Goal: Task Accomplishment & Management: Manage account settings

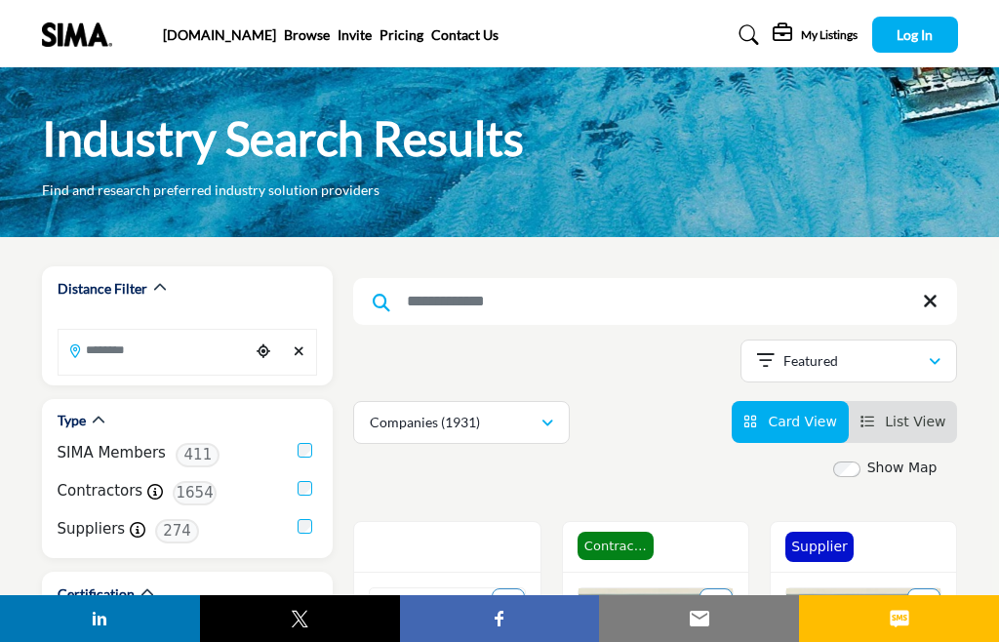
click at [940, 38] on button "Log In" at bounding box center [916, 35] width 86 height 36
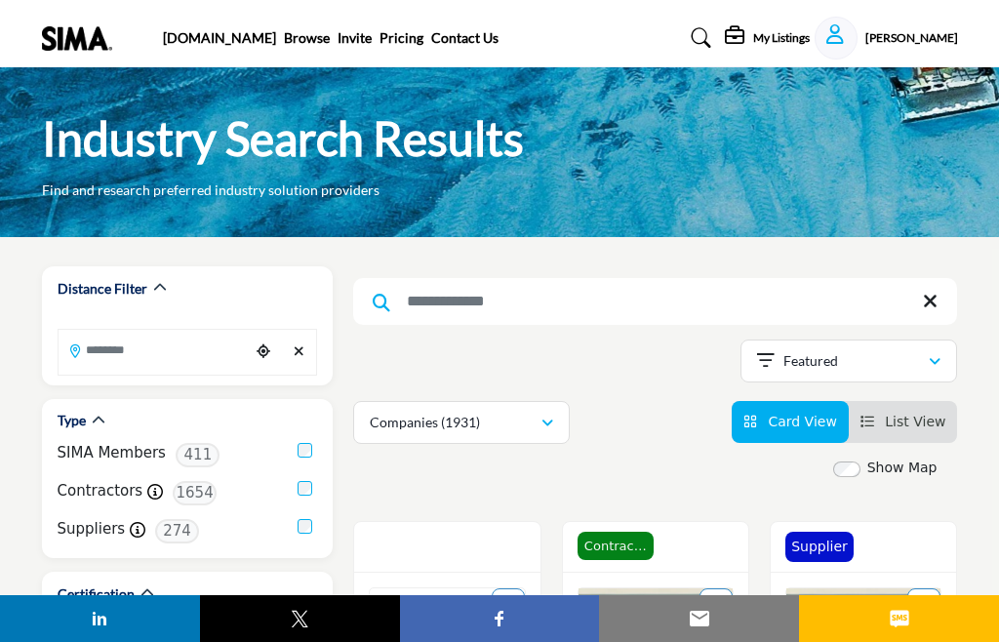
click at [82, 33] on img at bounding box center [82, 38] width 81 height 24
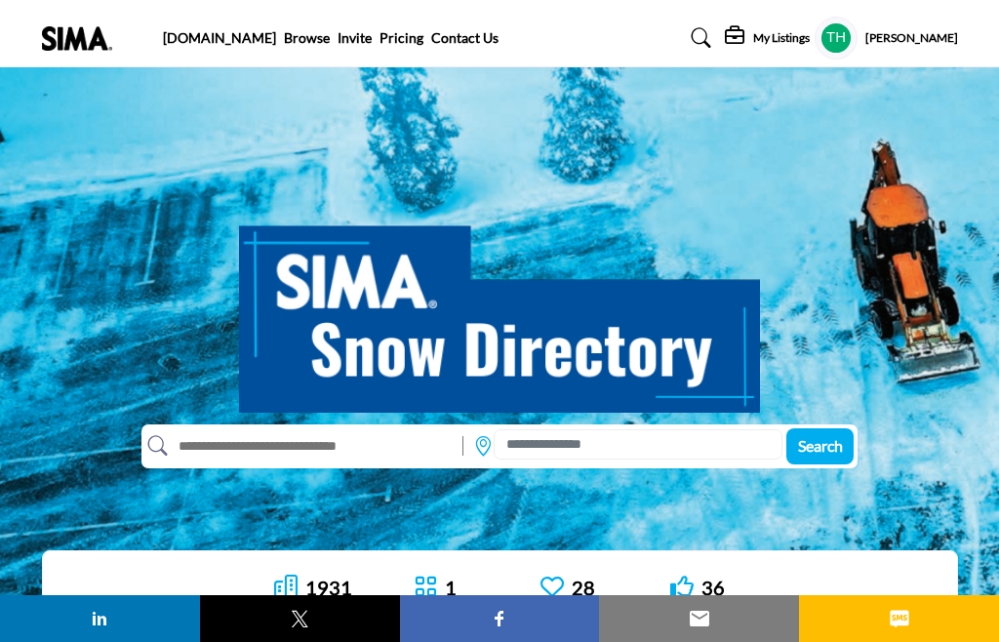
click at [925, 32] on h5 "[PERSON_NAME]" at bounding box center [912, 38] width 93 height 17
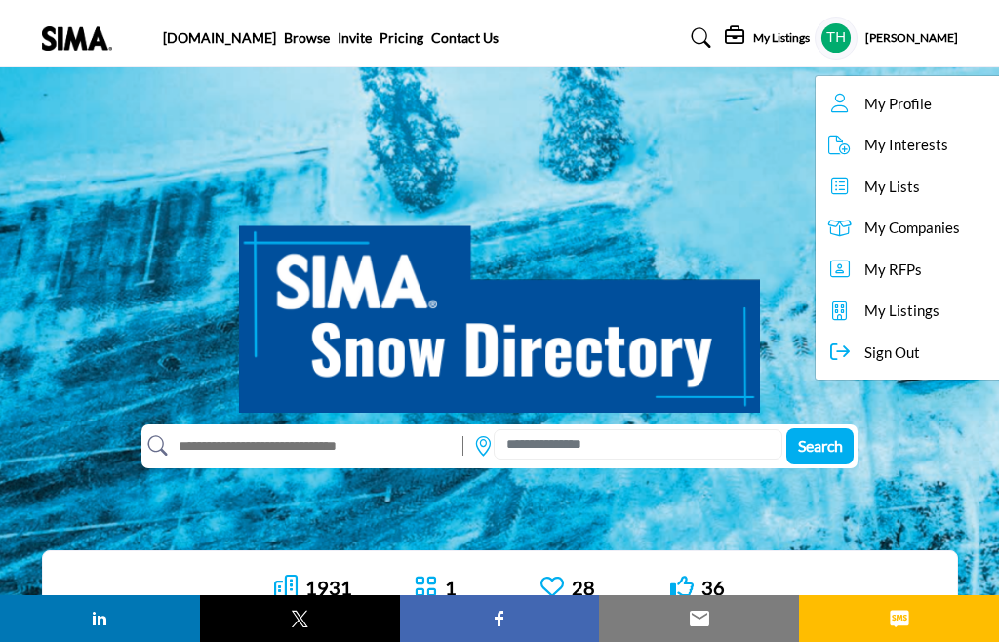
click at [914, 227] on span "My Companies" at bounding box center [913, 228] width 96 height 22
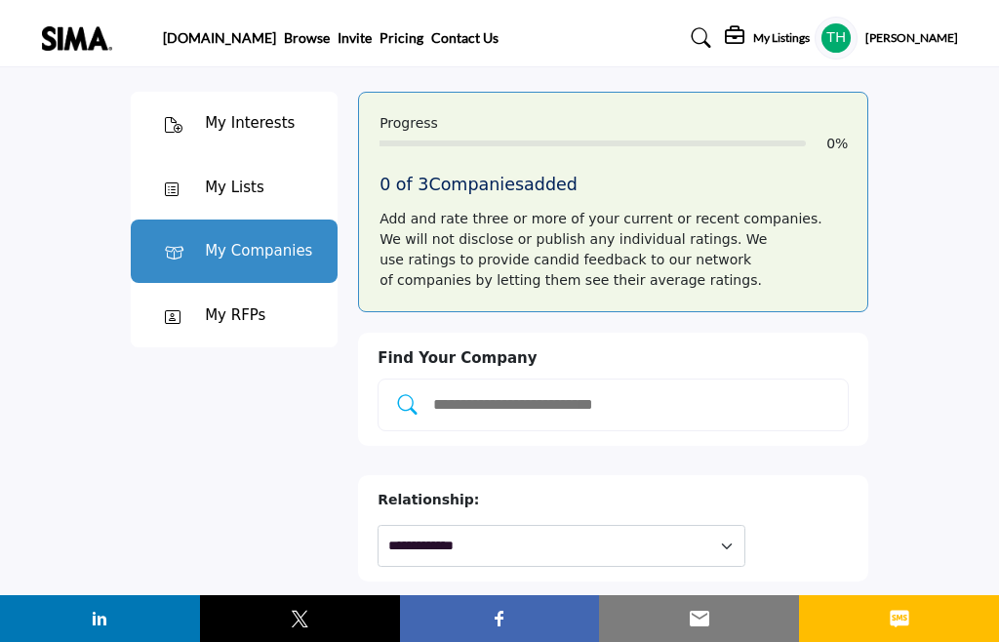
click at [783, 187] on h5 "0 of 3 Companies added" at bounding box center [613, 185] width 467 height 20
click at [887, 45] on h5 "[PERSON_NAME]" at bounding box center [912, 38] width 93 height 17
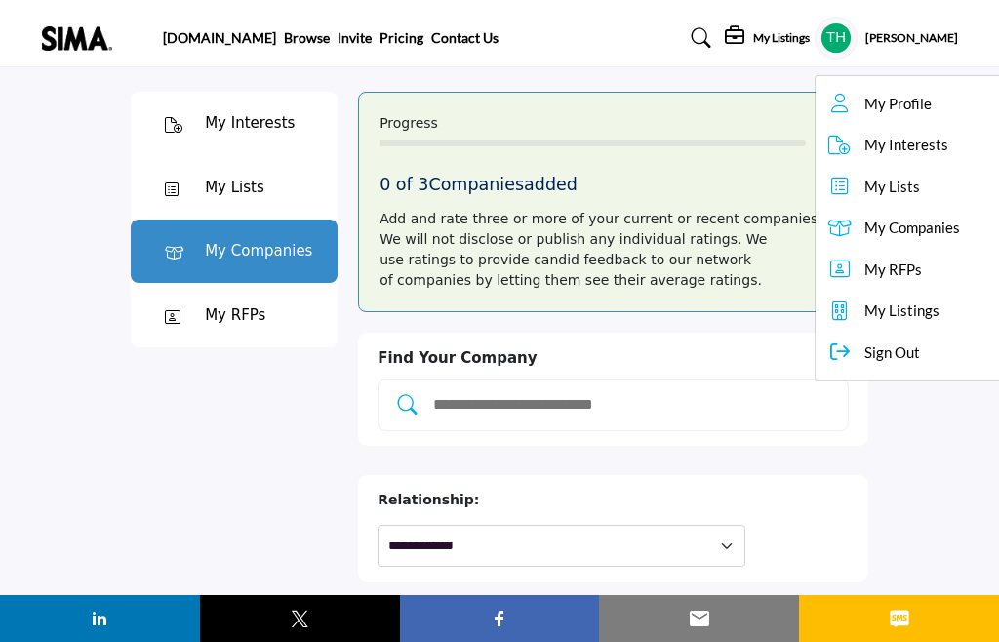
click at [897, 103] on span "My Profile" at bounding box center [898, 104] width 67 height 22
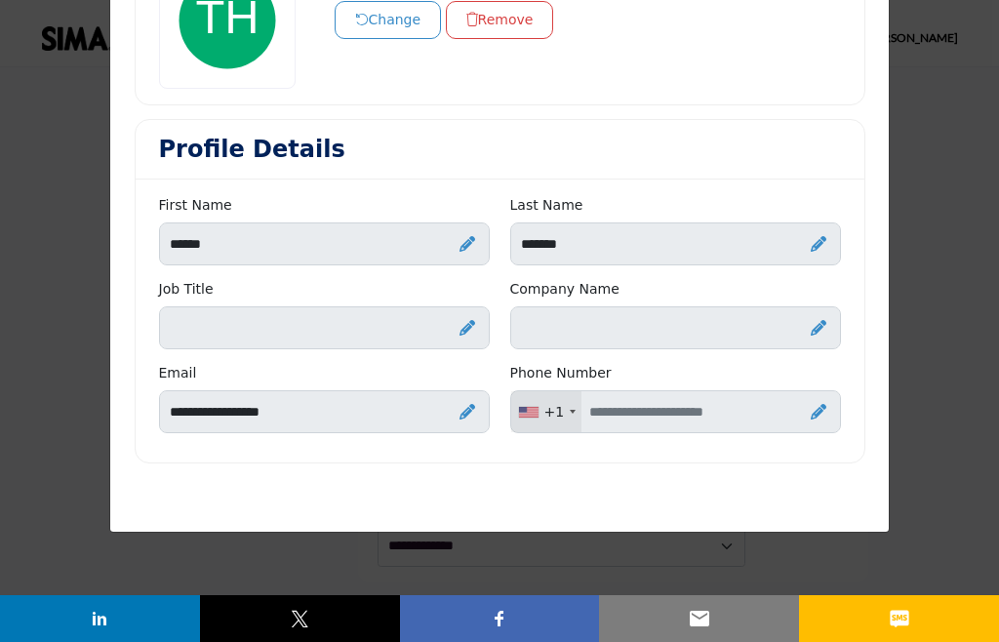
scroll to position [217, 0]
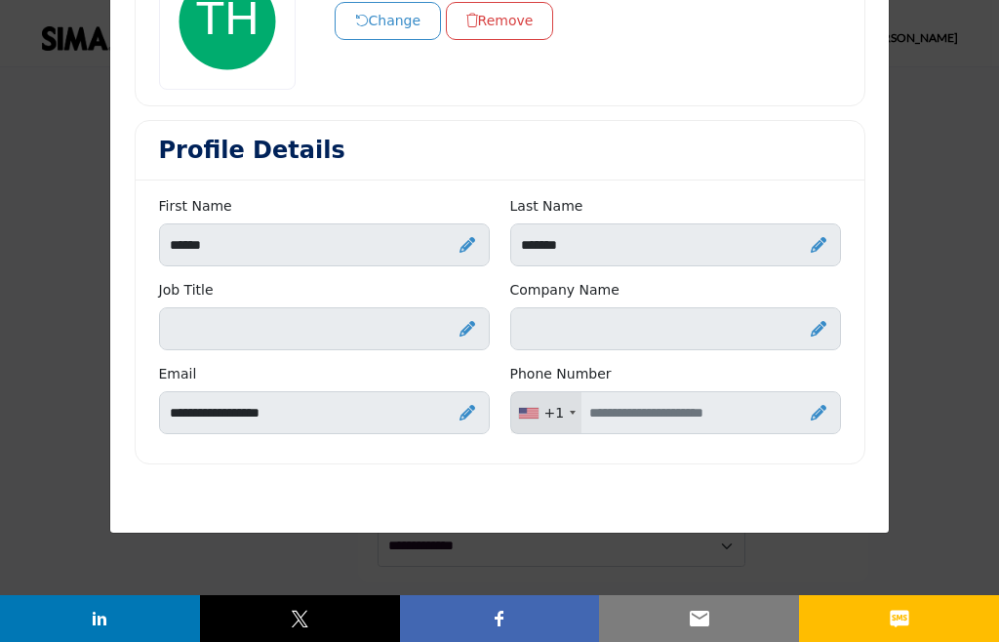
click at [732, 329] on input "Enter Company name" at bounding box center [675, 328] width 331 height 43
click at [825, 331] on icon at bounding box center [819, 329] width 16 height 16
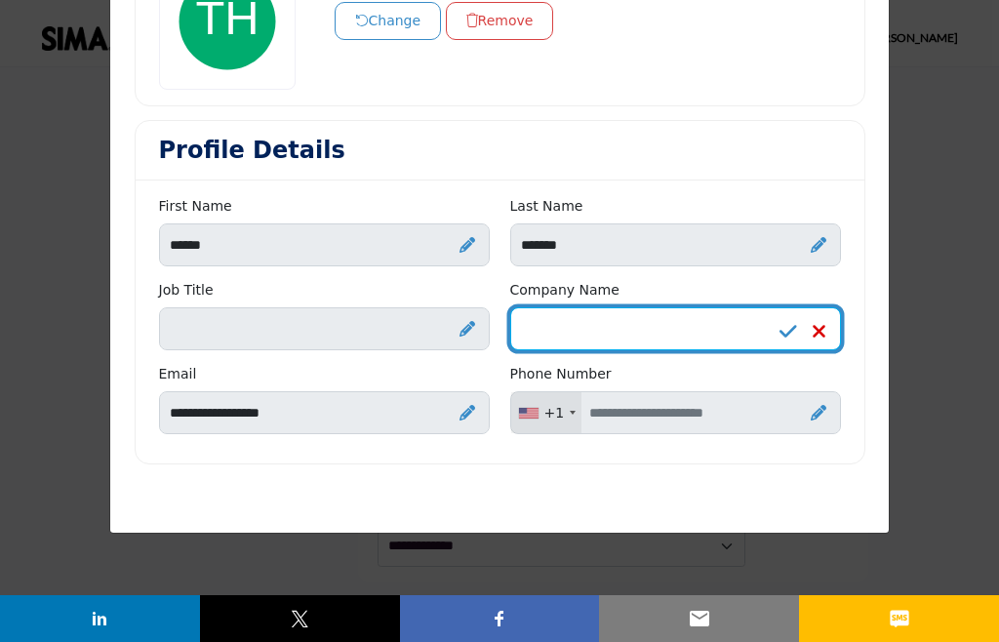
click at [741, 333] on input "Enter Company name" at bounding box center [675, 328] width 331 height 43
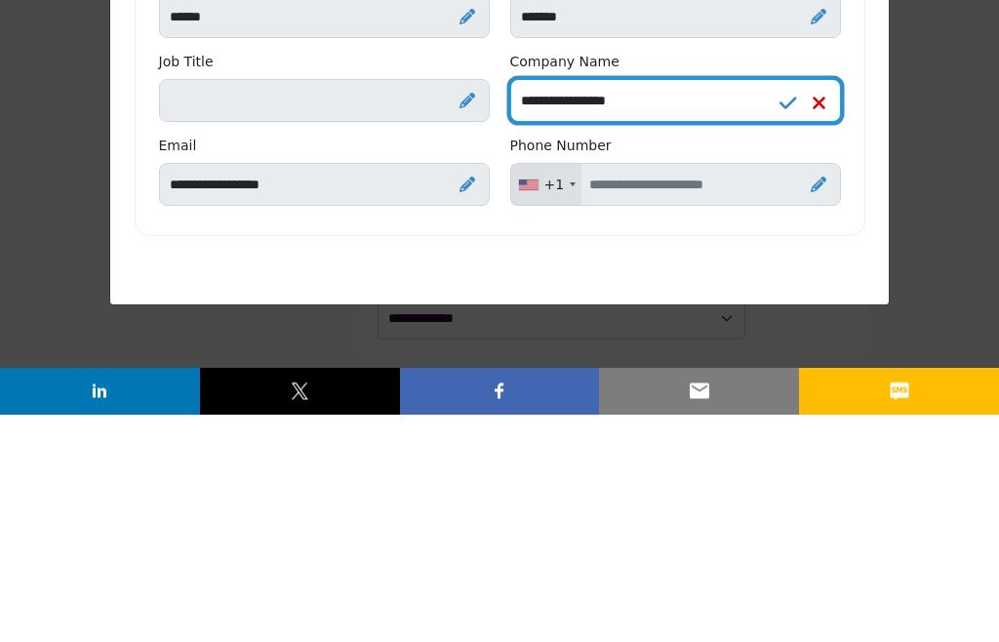
type input "**********"
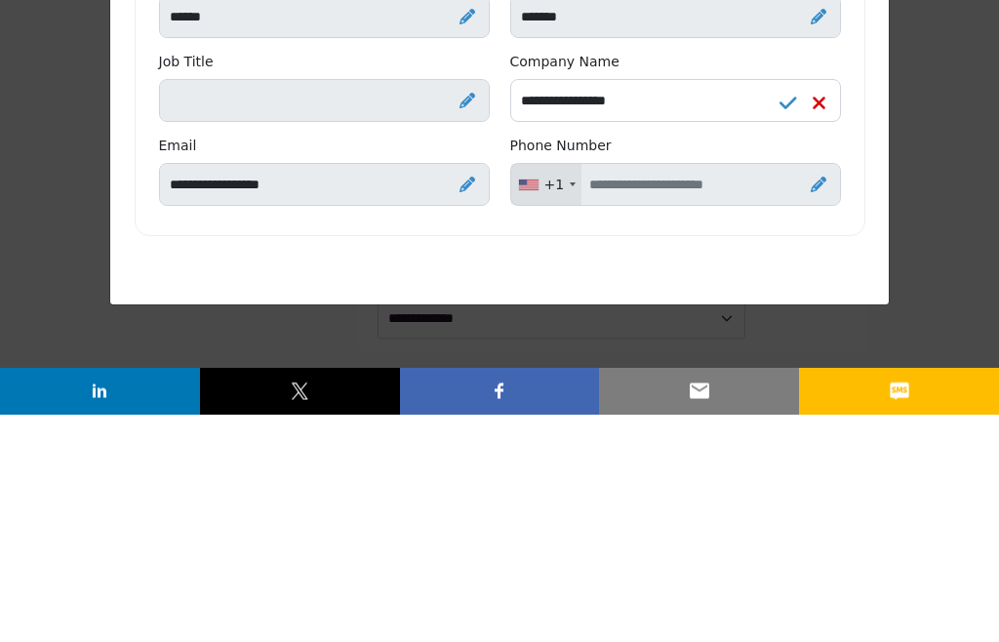
scroll to position [228, 0]
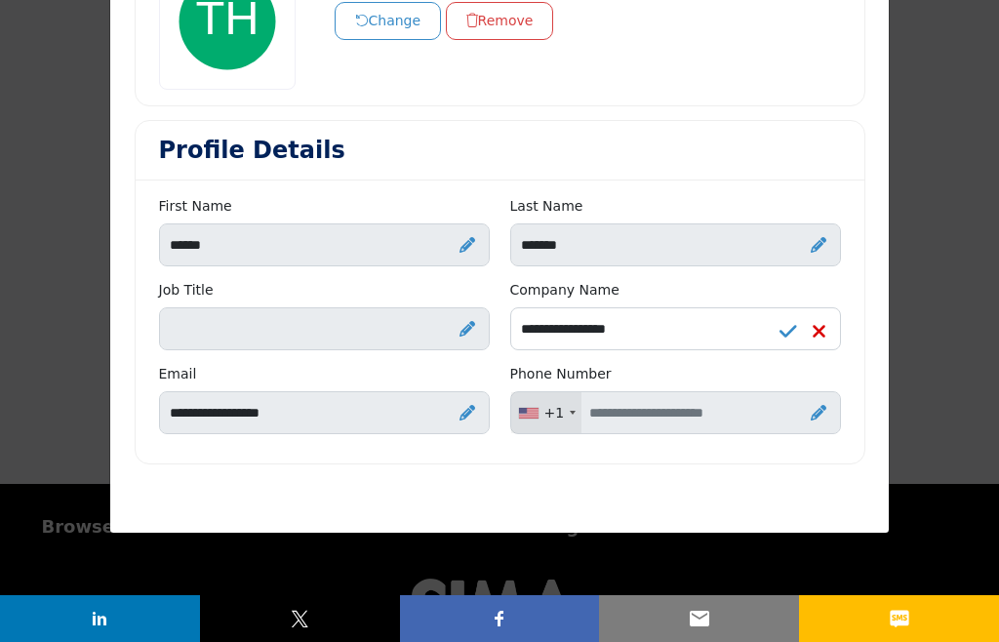
click at [216, 332] on input "Enter Job Title" at bounding box center [324, 328] width 331 height 43
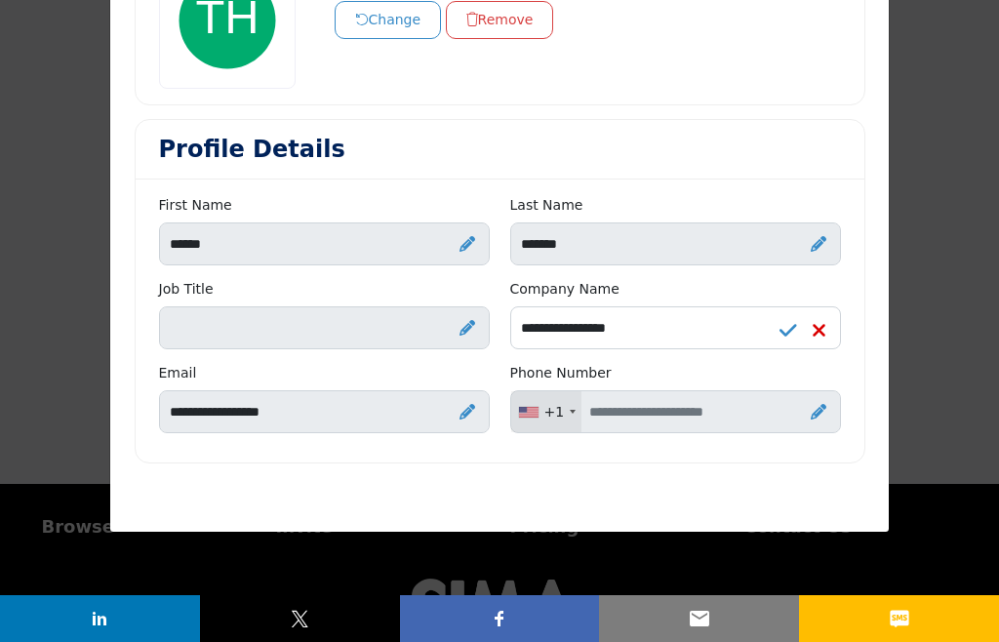
scroll to position [217, 0]
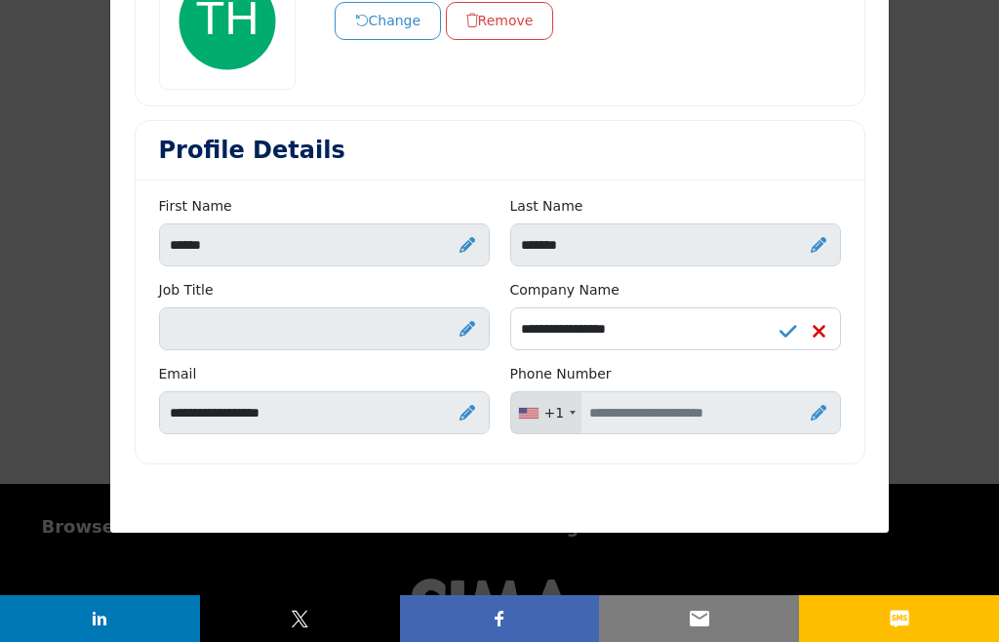
click at [730, 411] on input "Enter your Phone Number" at bounding box center [675, 412] width 331 height 43
click at [704, 404] on input "Enter your Phone Number" at bounding box center [675, 412] width 331 height 43
click at [825, 411] on icon at bounding box center [819, 413] width 16 height 16
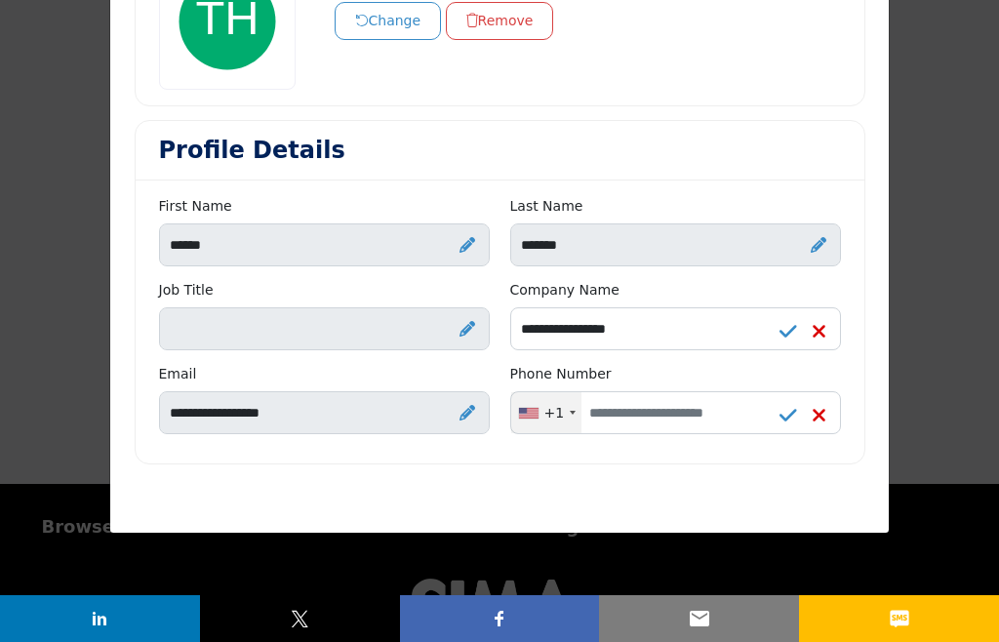
click at [792, 329] on icon at bounding box center [789, 332] width 18 height 20
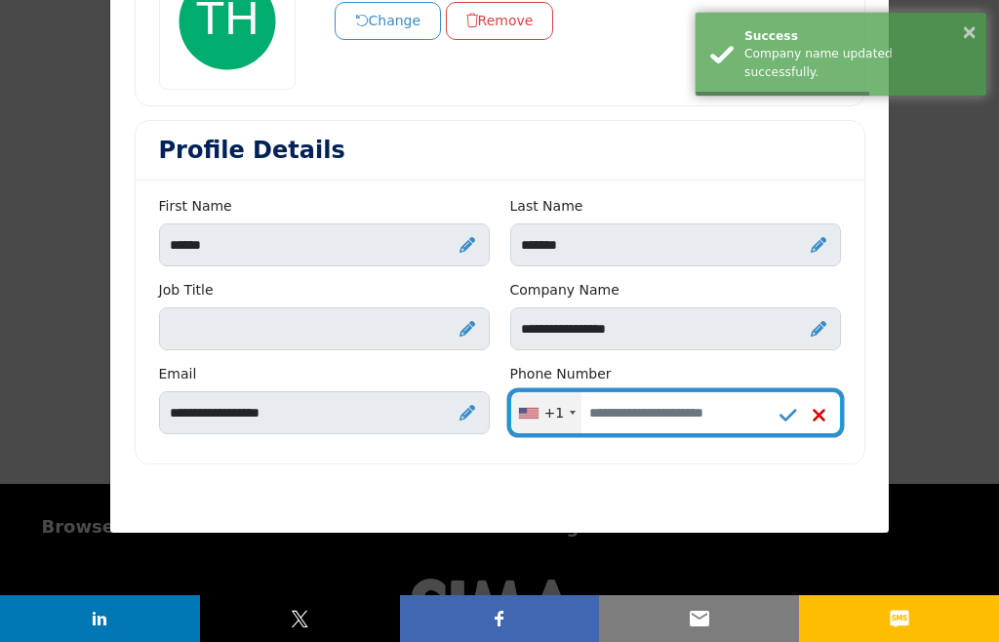
click at [746, 413] on input "Enter your Phone Number" at bounding box center [675, 412] width 331 height 43
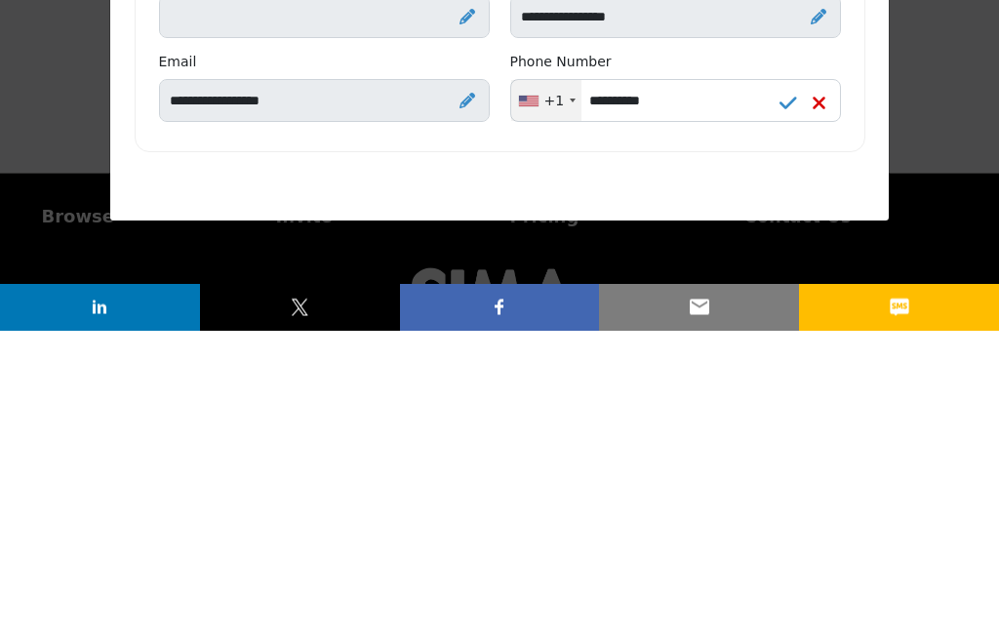
scroll to position [379, 0]
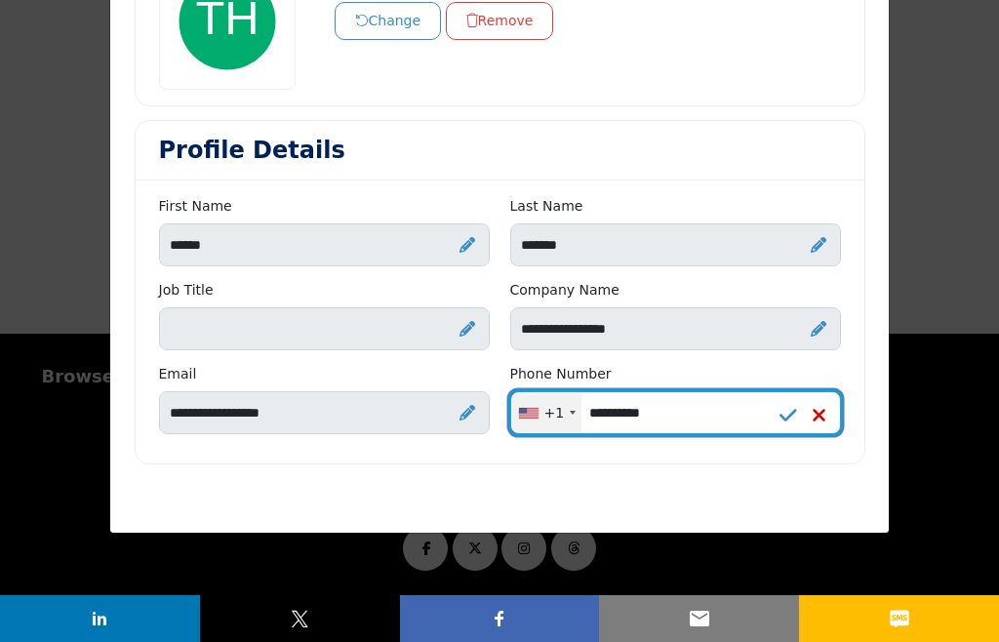
type input "**********"
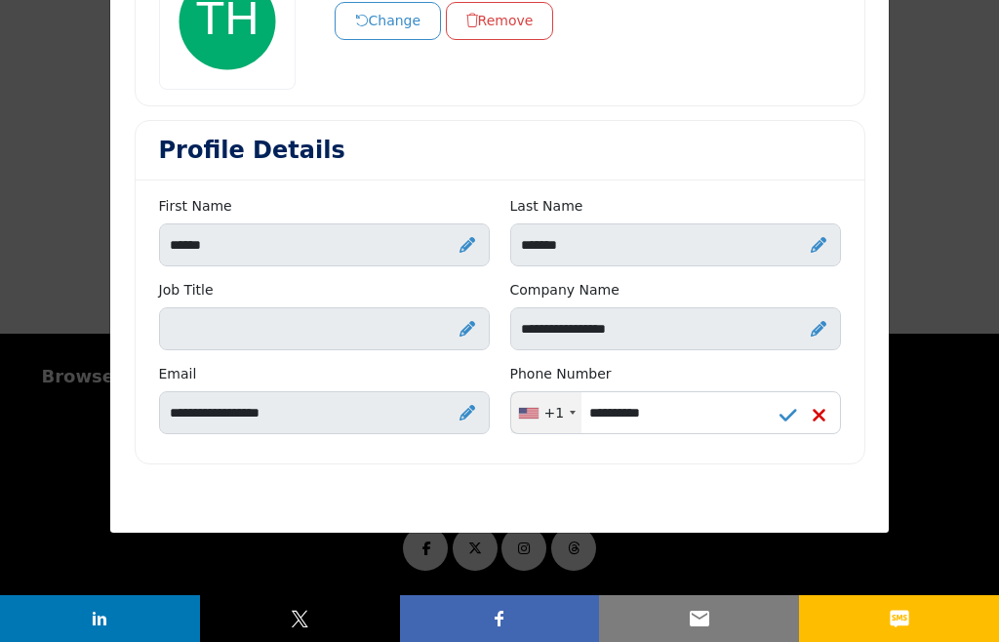
click at [786, 415] on icon at bounding box center [789, 416] width 18 height 20
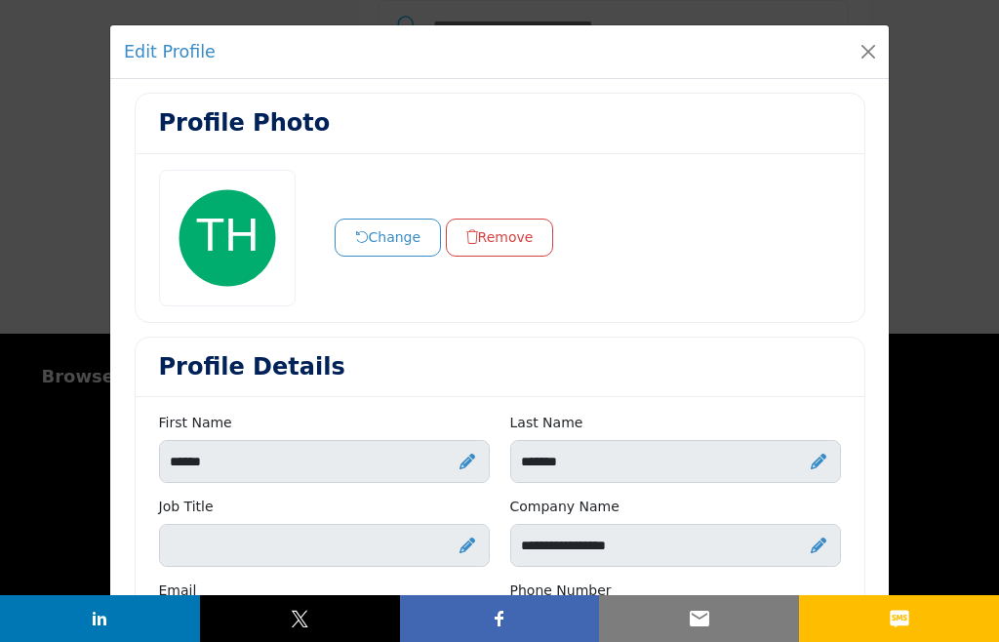
scroll to position [0, 0]
click at [870, 61] on button "Close" at bounding box center [868, 51] width 27 height 27
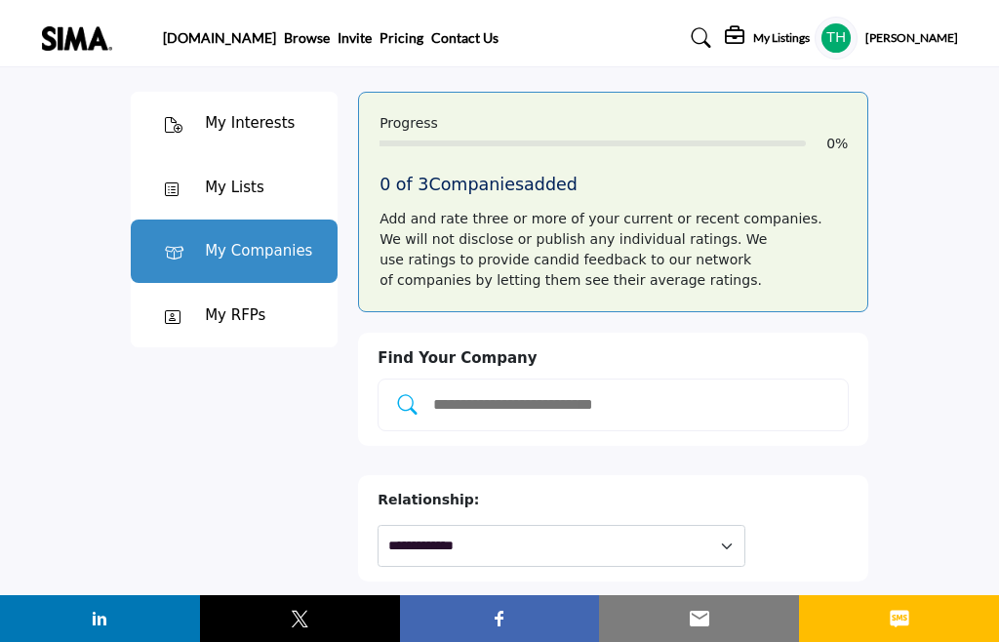
click at [911, 35] on h5 "[PERSON_NAME]" at bounding box center [912, 38] width 93 height 17
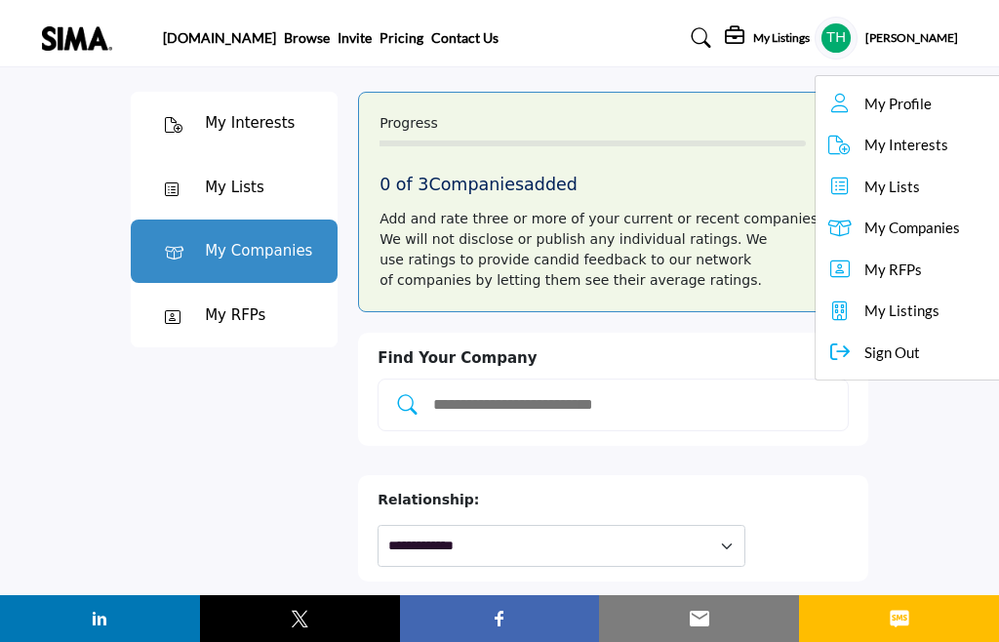
click at [648, 239] on div "Add and rate three or more of your current or recent companies. We will not dis…" at bounding box center [613, 250] width 467 height 82
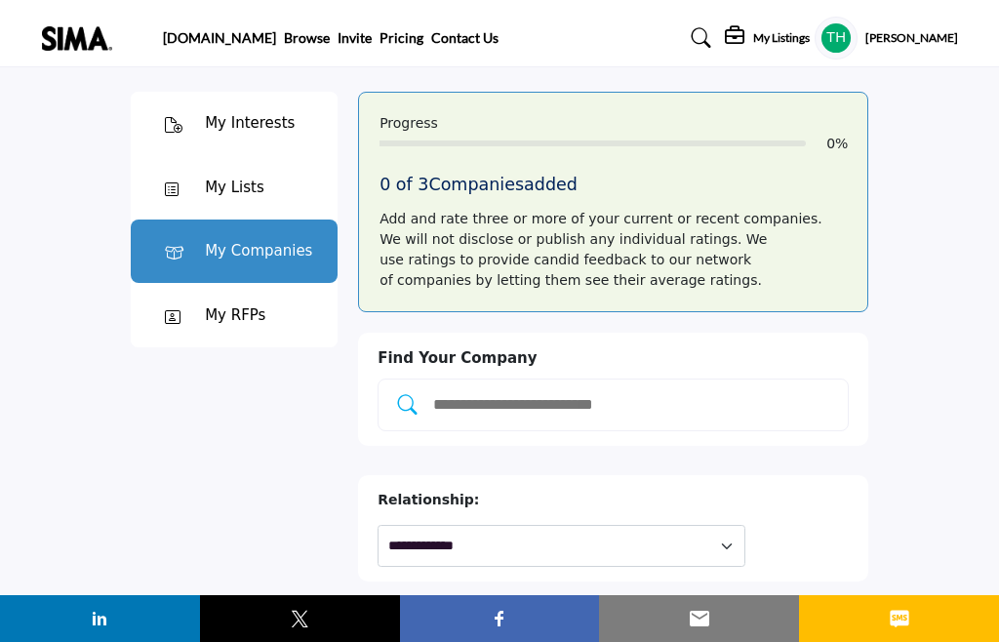
click at [267, 191] on div "My Lists" at bounding box center [234, 187] width 207 height 64
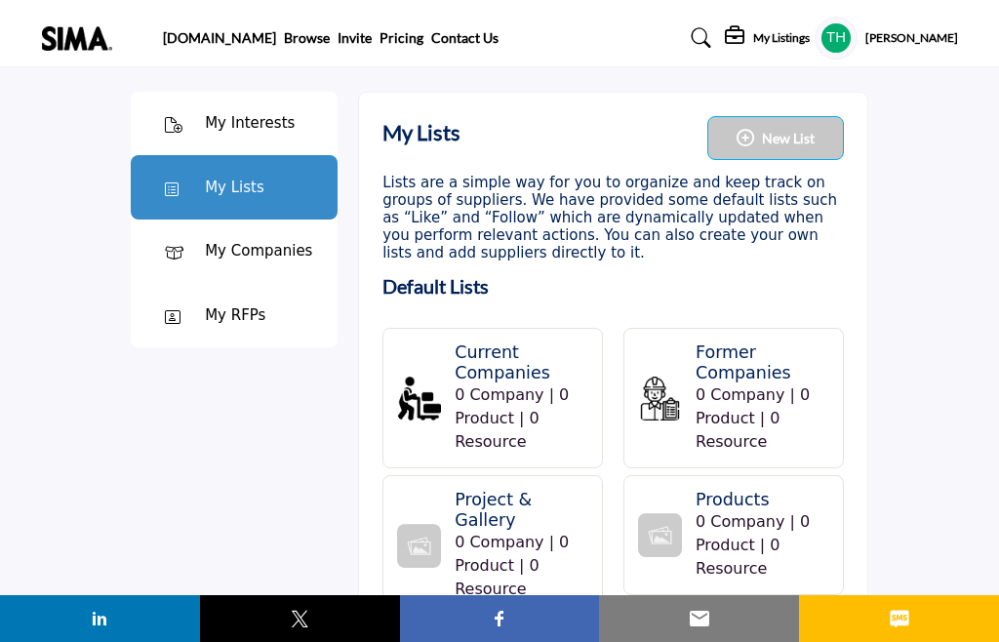
click at [274, 265] on div "My Companies" at bounding box center [234, 252] width 207 height 64
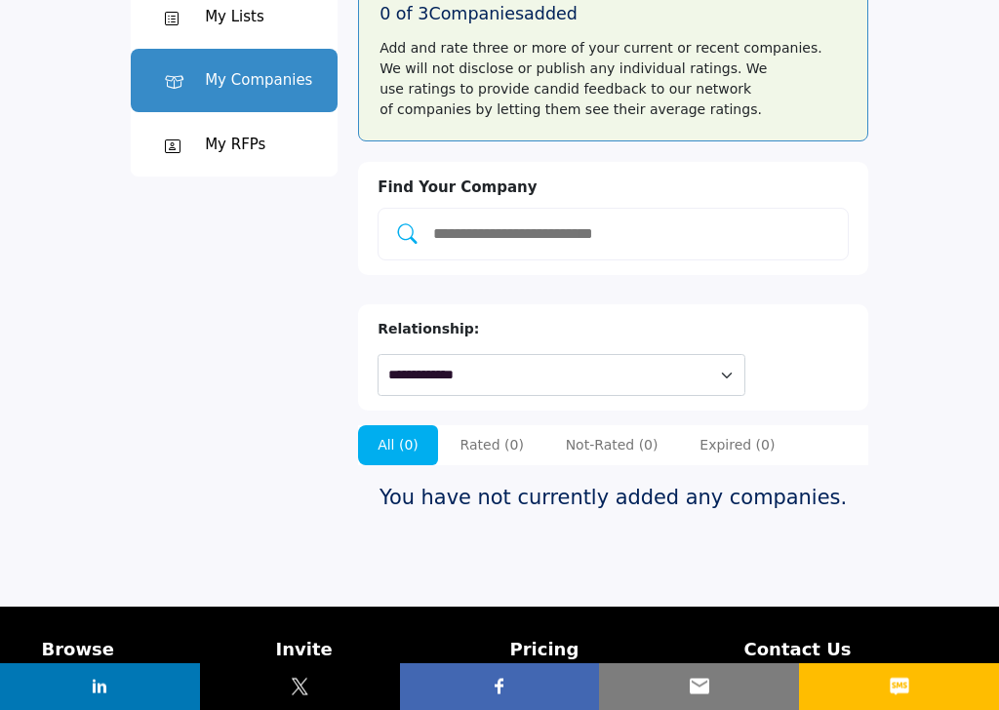
scroll to position [171, 0]
click at [717, 230] on input "Add and rate your companies." at bounding box center [633, 234] width 404 height 25
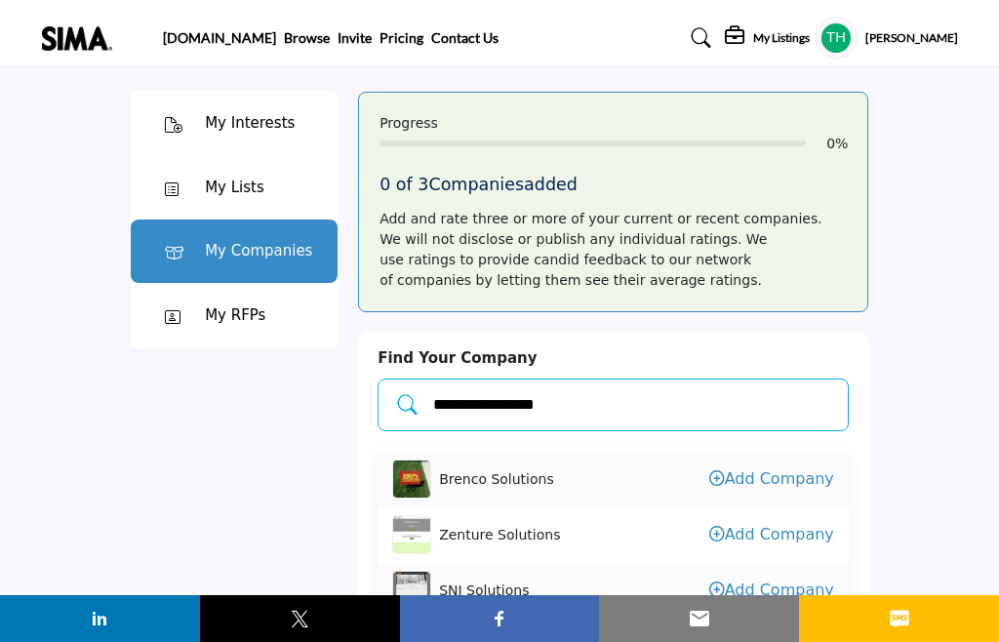
type input "**********"
click at [202, 131] on div at bounding box center [178, 123] width 54 height 23
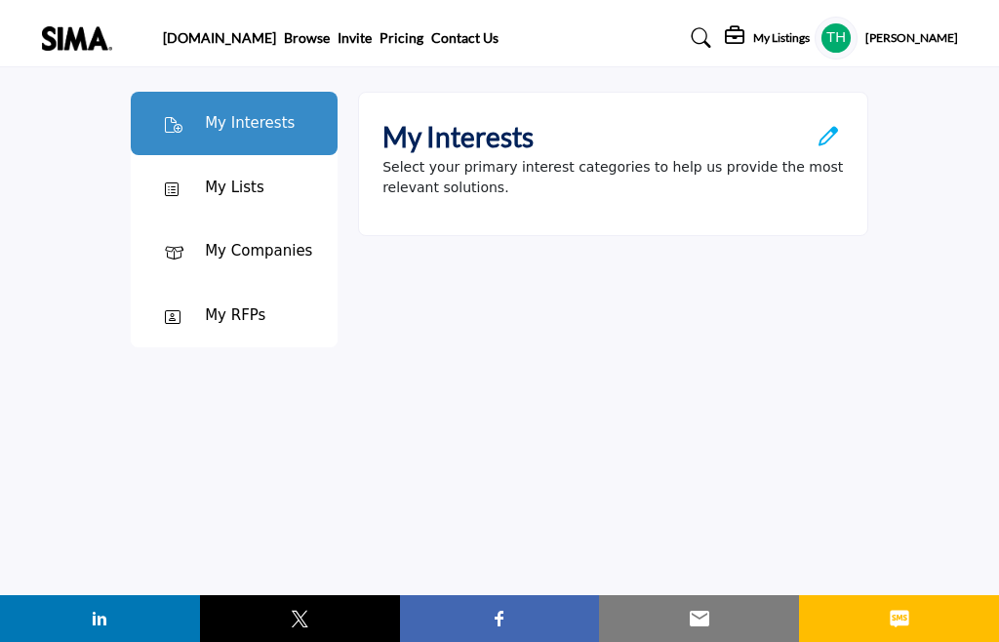
click at [199, 182] on div at bounding box center [178, 187] width 54 height 23
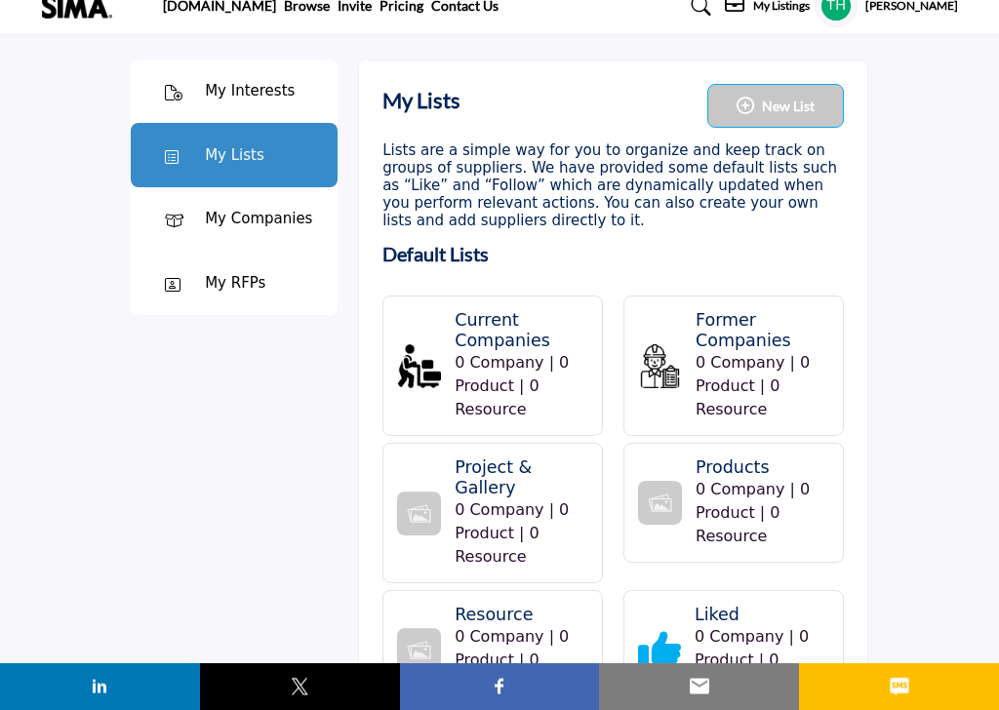
scroll to position [32, 0]
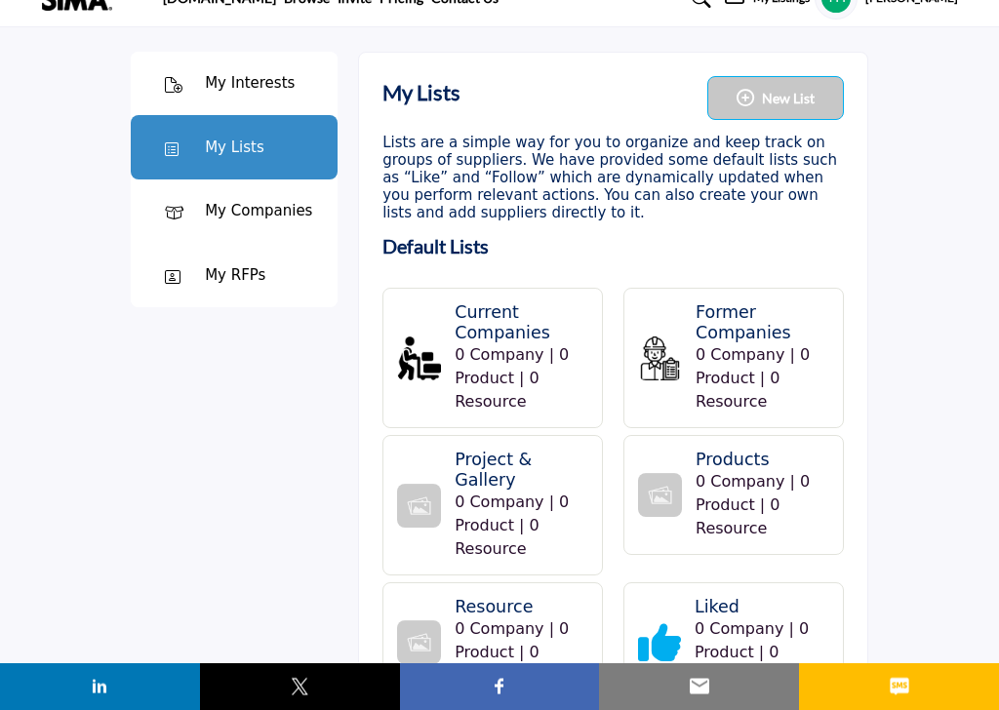
click at [216, 271] on div "My RFPs" at bounding box center [235, 276] width 61 height 22
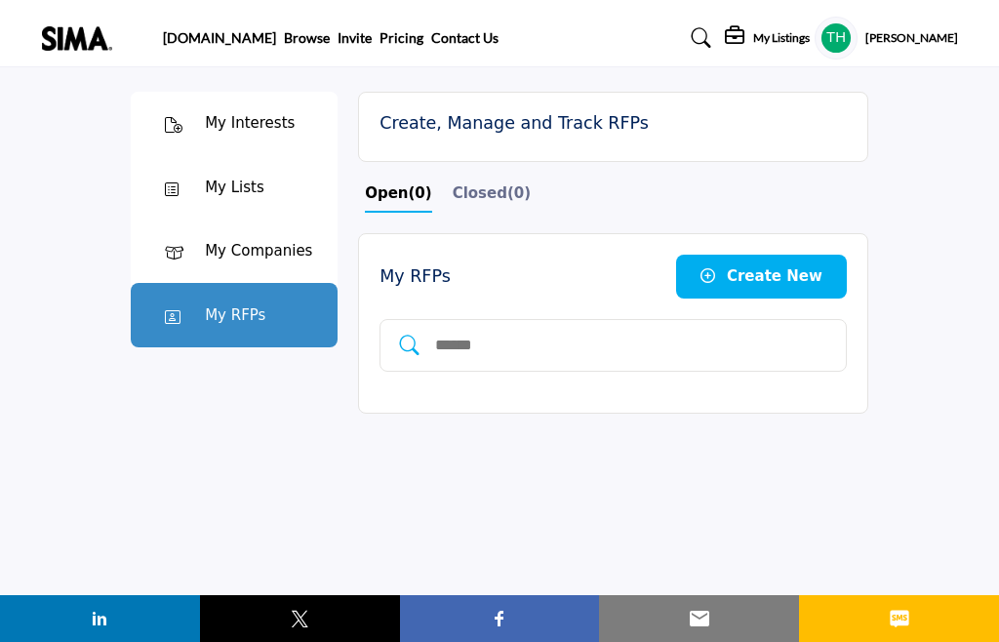
click at [924, 37] on h5 "[PERSON_NAME]" at bounding box center [912, 38] width 93 height 17
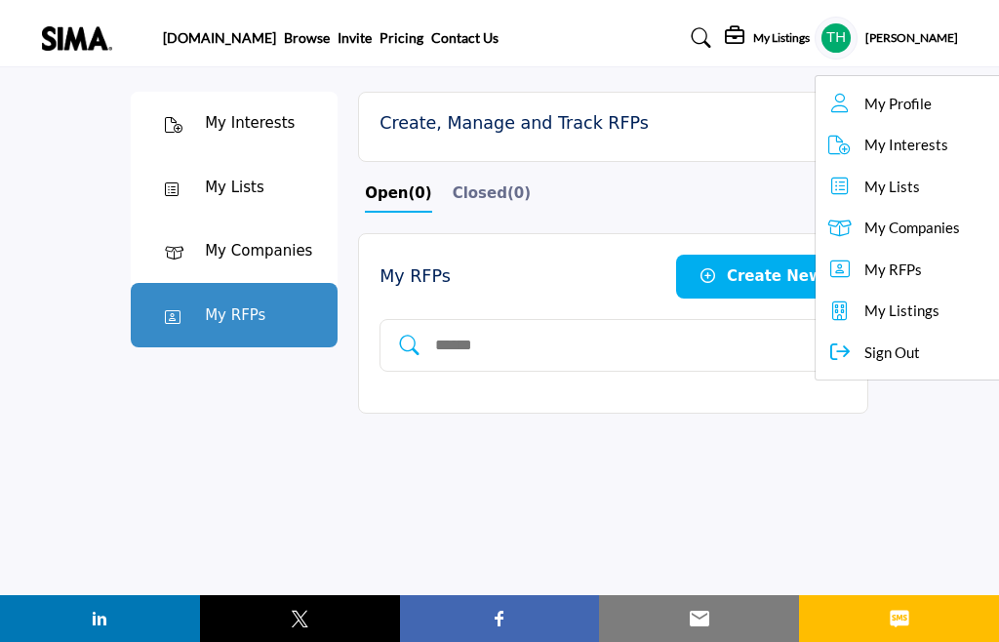
click at [917, 104] on span "My Profile" at bounding box center [898, 104] width 67 height 22
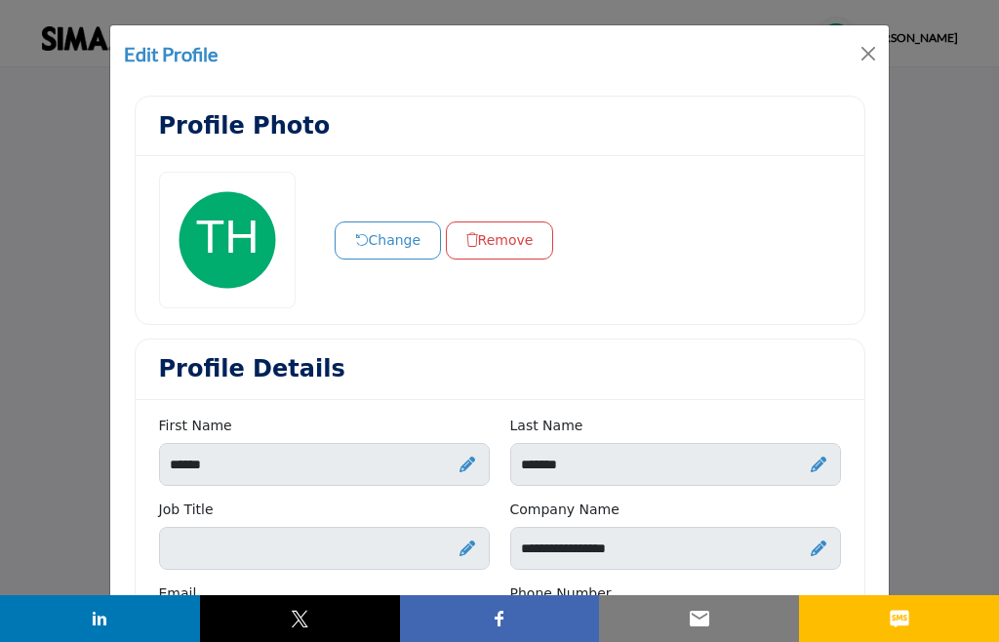
click at [867, 51] on button "Close" at bounding box center [868, 53] width 27 height 27
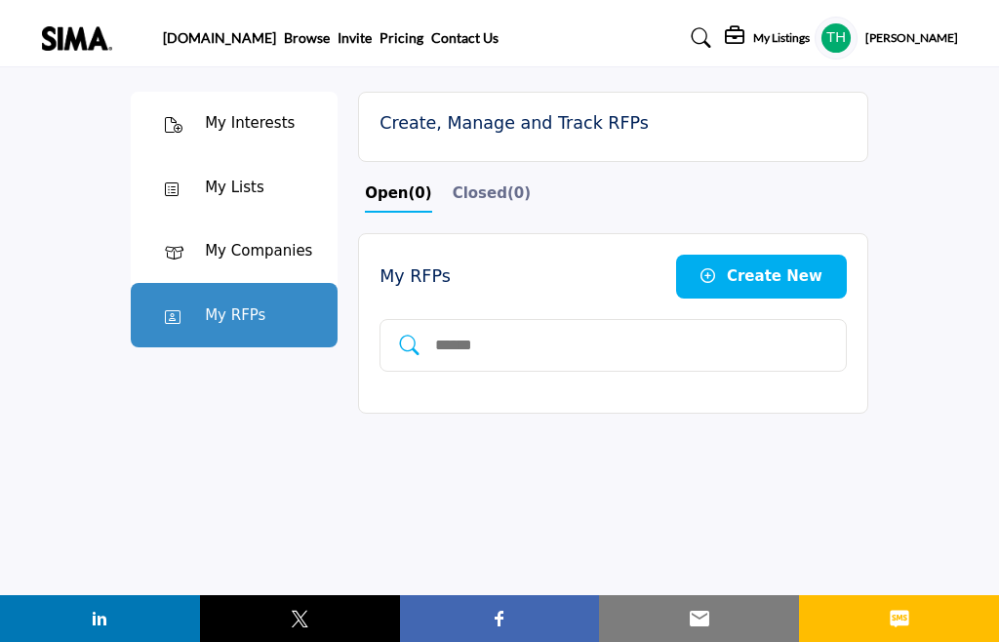
click at [941, 39] on h5 "[PERSON_NAME]" at bounding box center [912, 38] width 93 height 17
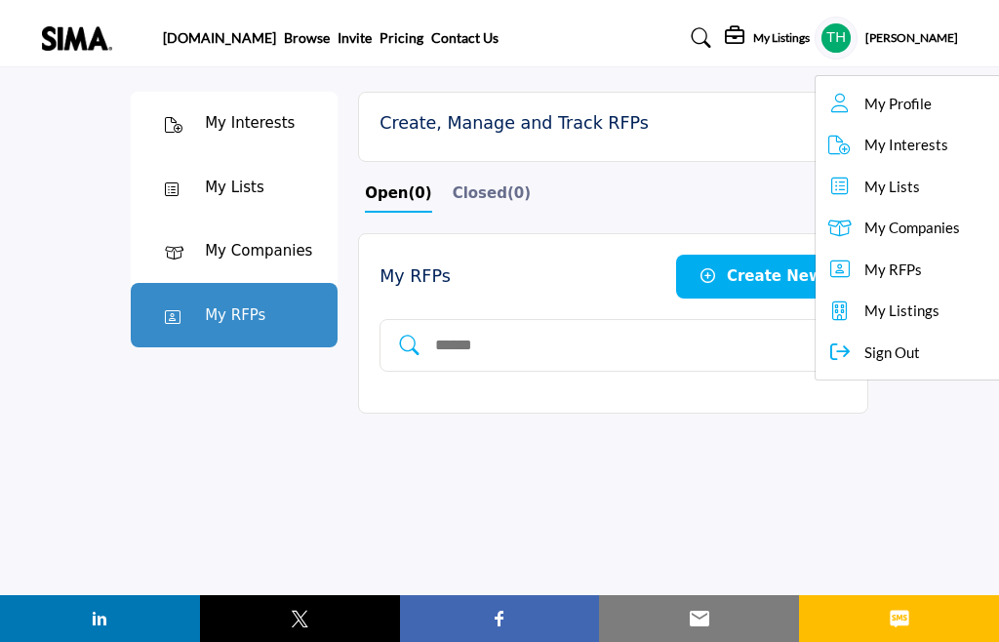
click at [924, 152] on span "My Interests" at bounding box center [907, 145] width 84 height 22
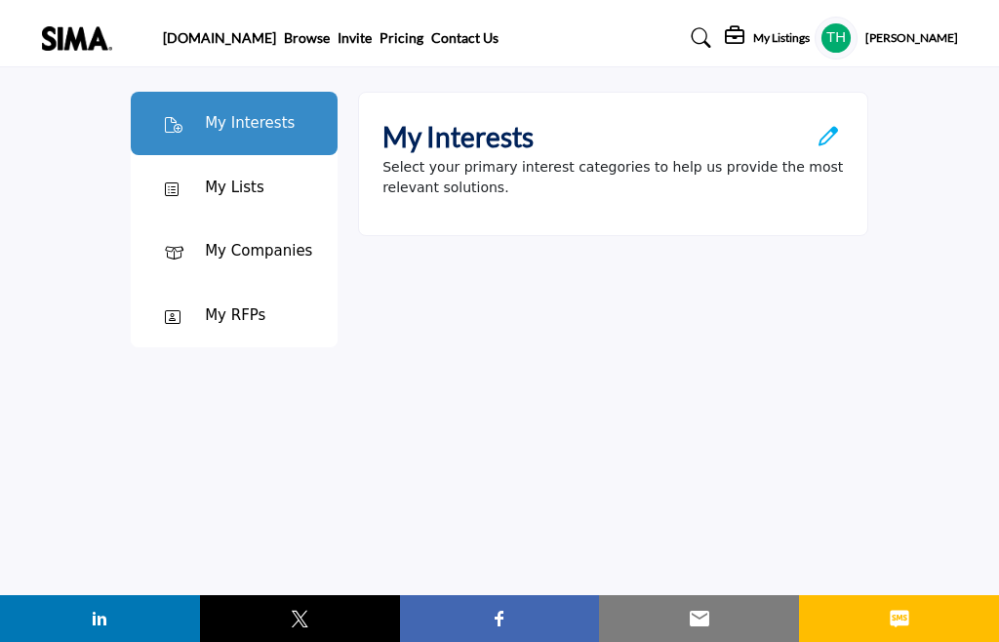
click at [825, 137] on icon "Open Category Modal" at bounding box center [829, 137] width 20 height 20
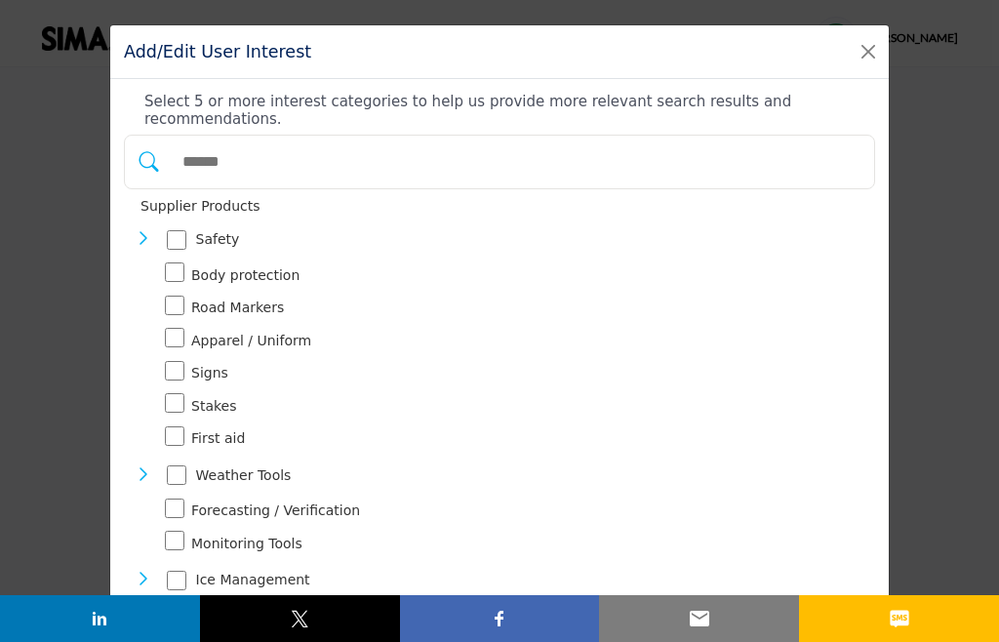
click at [872, 54] on button "Close" at bounding box center [868, 51] width 27 height 27
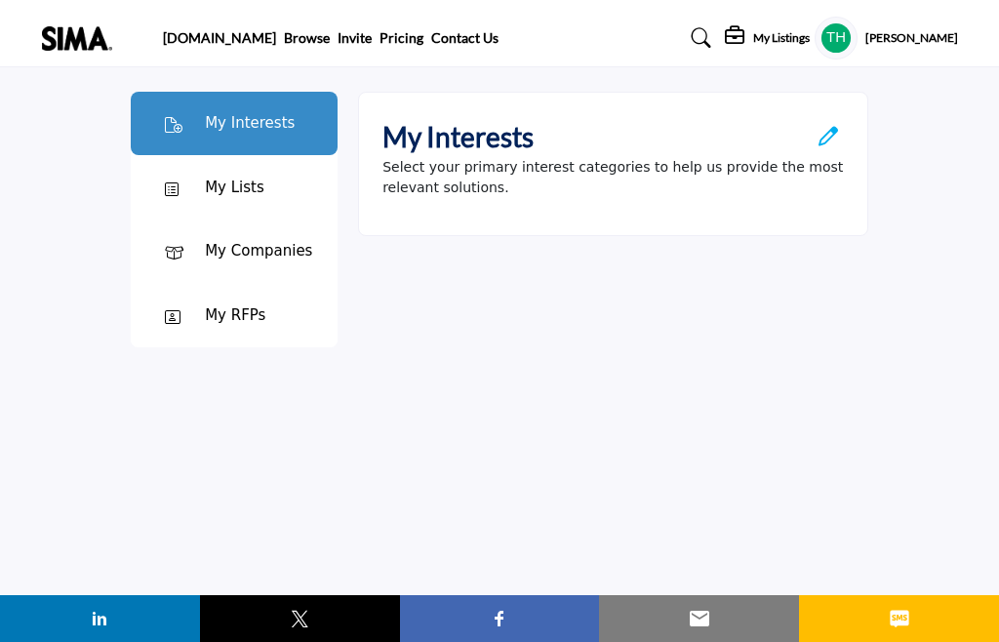
click at [921, 56] on div "Tanner Hufhand My Profile My Interests My Lists My Companies My RFPs My Listing…" at bounding box center [886, 38] width 143 height 43
click at [71, 35] on img at bounding box center [82, 38] width 81 height 24
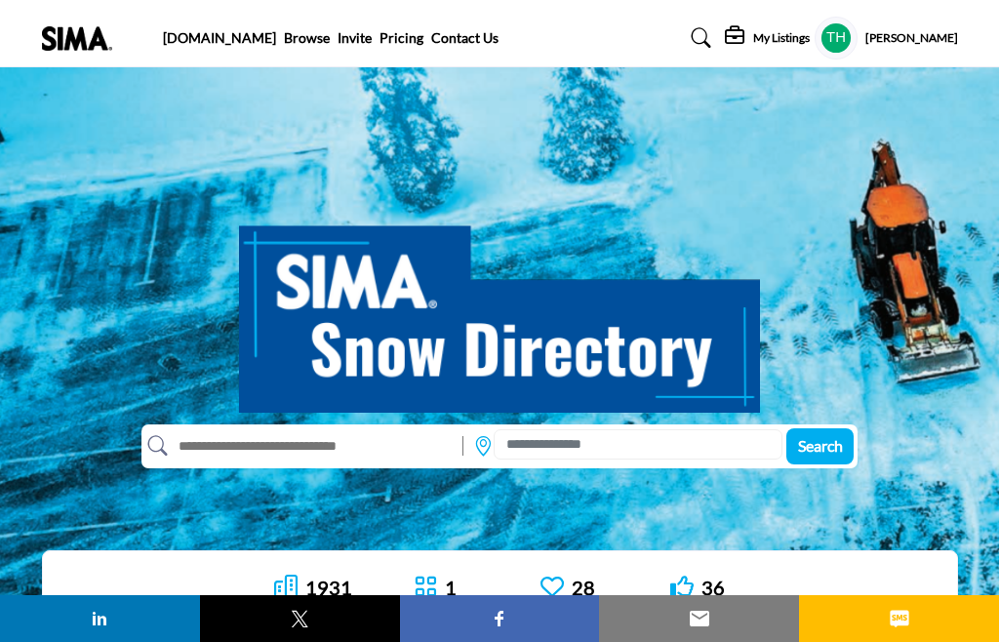
click at [186, 42] on link "[DOMAIN_NAME]" at bounding box center [219, 37] width 113 height 17
click at [918, 33] on h5 "[PERSON_NAME]" at bounding box center [912, 38] width 93 height 17
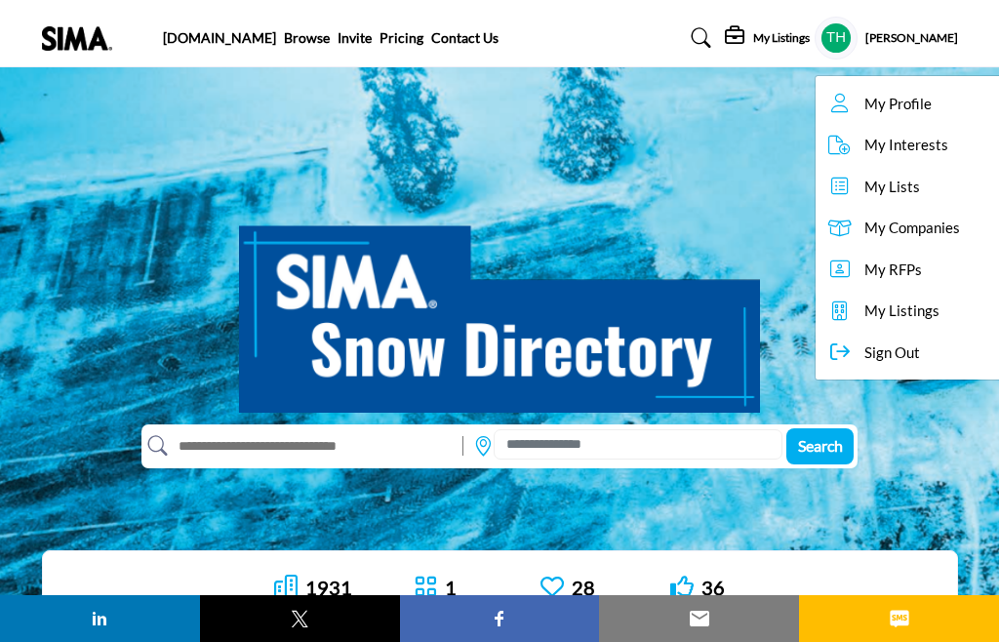
click at [284, 32] on link "Browse" at bounding box center [307, 37] width 46 height 17
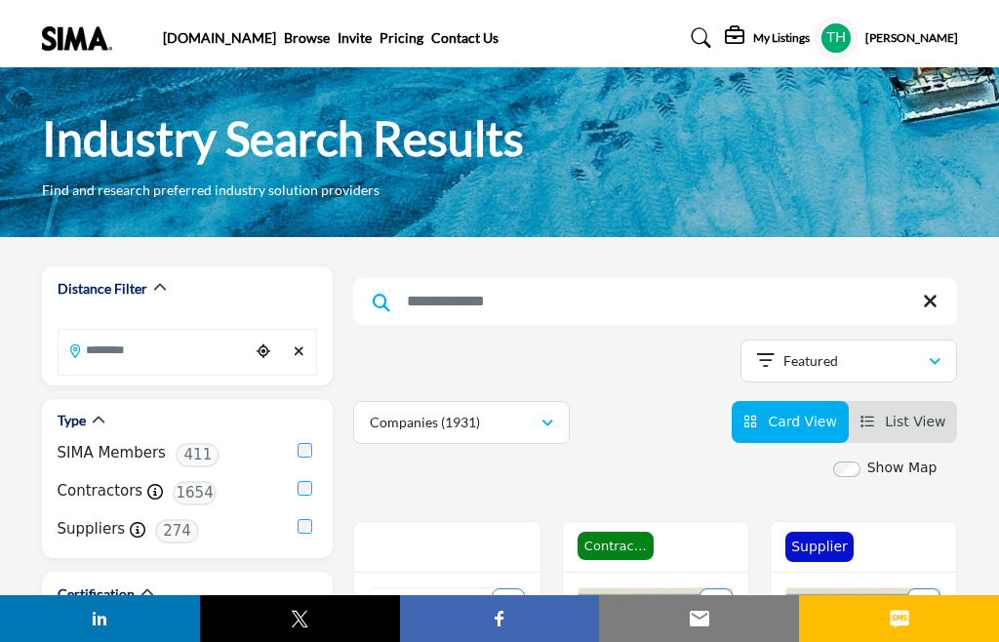
click at [186, 33] on link "[DOMAIN_NAME]" at bounding box center [219, 37] width 113 height 17
